Goal: Task Accomplishment & Management: Manage account settings

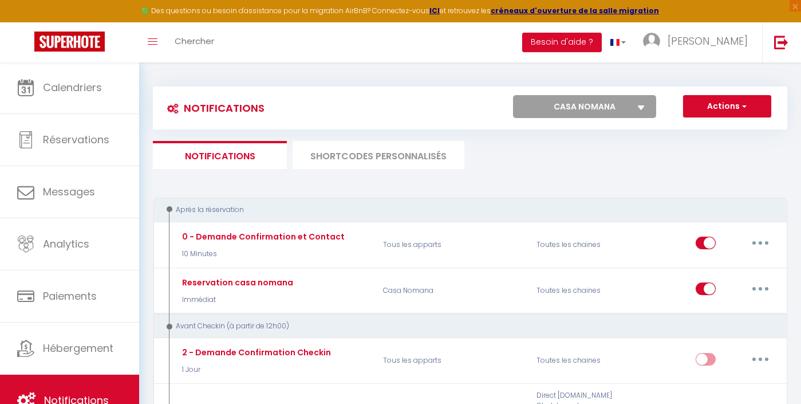
select select "57533"
select select
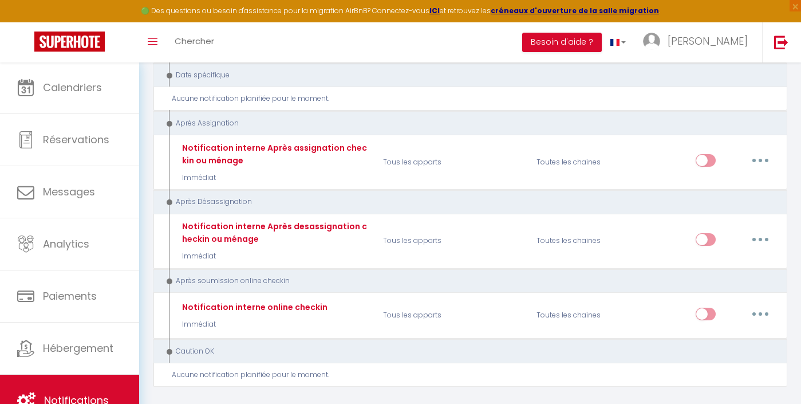
click at [68, 400] on span "Notifications" at bounding box center [76, 400] width 65 height 14
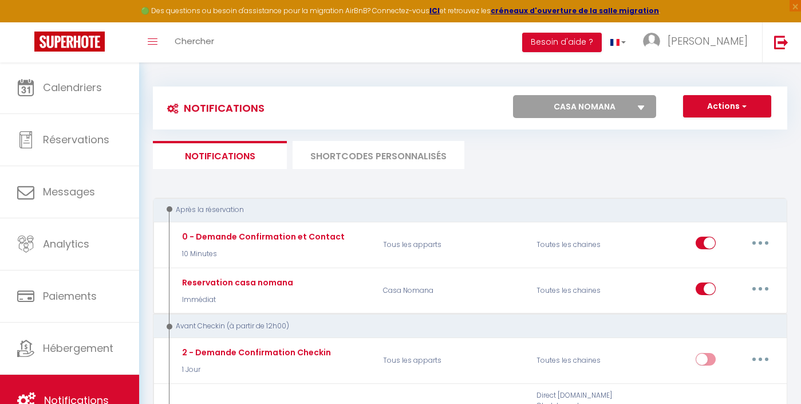
select select "33350"
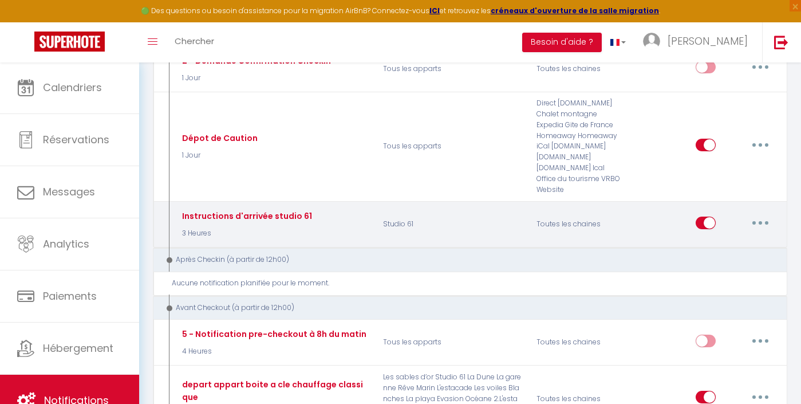
scroll to position [420, 0]
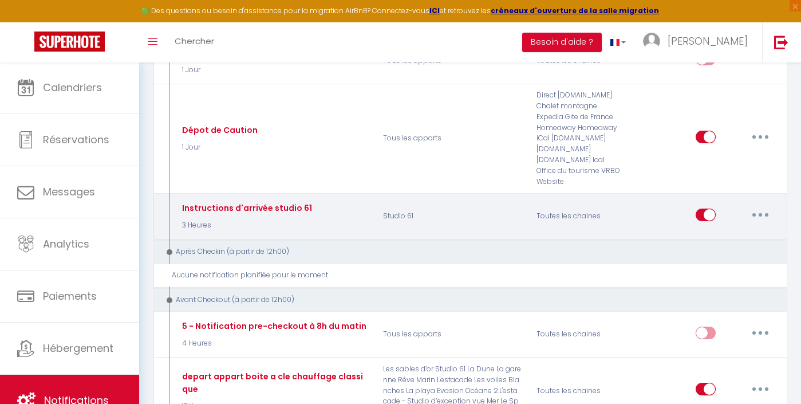
click at [752, 206] on button "button" at bounding box center [760, 215] width 32 height 18
click at [719, 231] on link "Editer" at bounding box center [730, 240] width 85 height 19
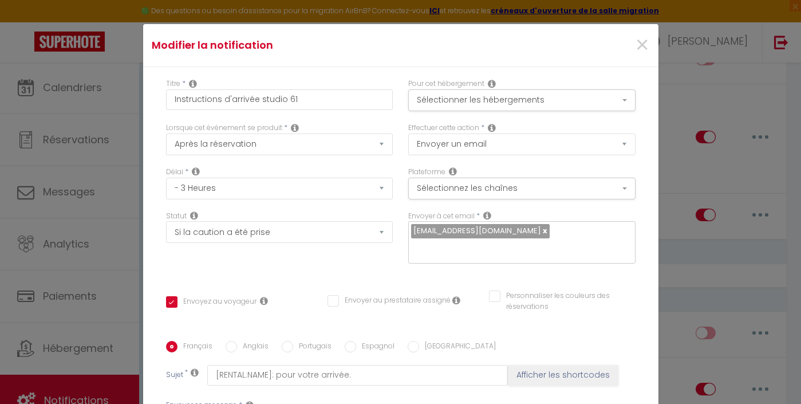
scroll to position [376, 0]
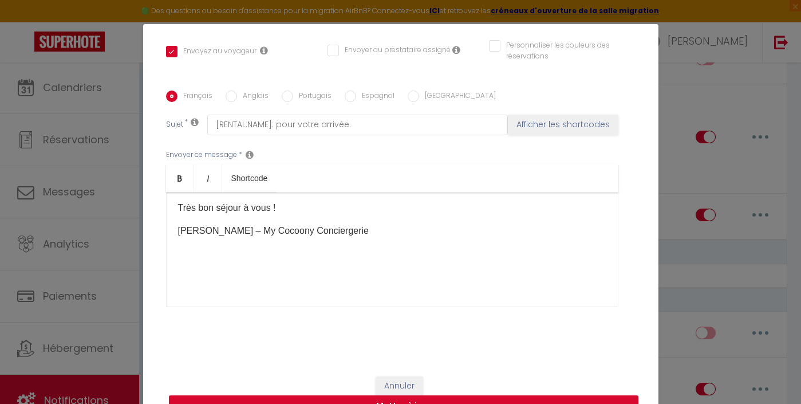
click at [450, 398] on button "Mettre à jour" at bounding box center [403, 406] width 469 height 22
checkbox input "true"
checkbox input "false"
